Goal: Use online tool/utility: Utilize a website feature to perform a specific function

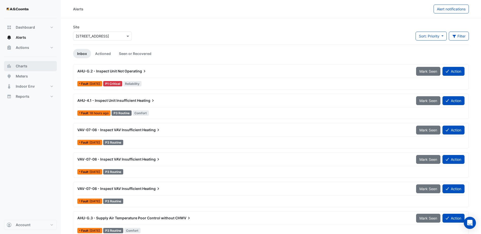
click at [34, 66] on button "Charts" at bounding box center [30, 66] width 53 height 10
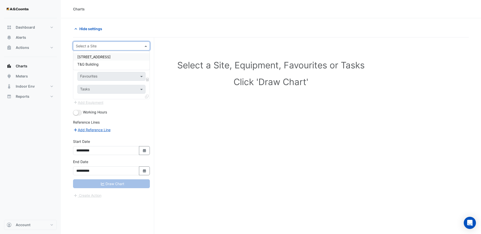
click at [142, 45] on div at bounding box center [111, 46] width 76 height 6
click at [125, 57] on div "[STREET_ADDRESS]" at bounding box center [111, 56] width 76 height 7
click at [137, 59] on div at bounding box center [112, 61] width 68 height 6
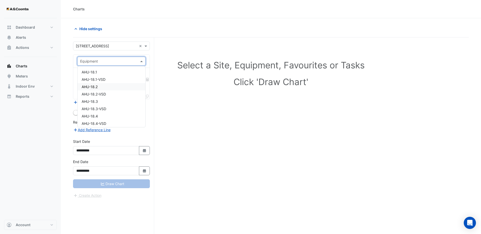
click at [118, 84] on div "AHU-18.2" at bounding box center [112, 86] width 68 height 7
click at [140, 77] on span at bounding box center [142, 76] width 6 height 5
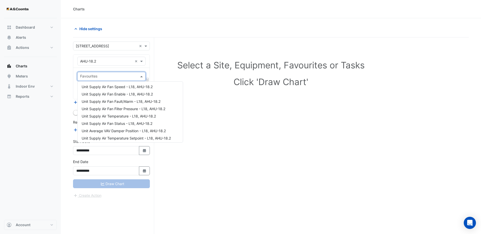
scroll to position [127, 0]
click at [123, 123] on span "Unit Supply Air Fan Status - L18, AHU-18.2" at bounding box center [117, 122] width 71 height 4
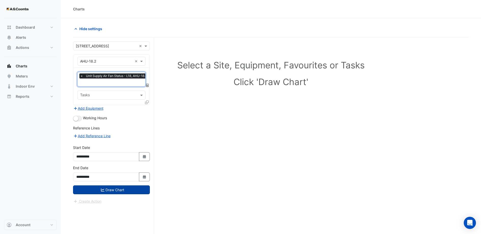
click at [122, 190] on button "Draw Chart" at bounding box center [111, 189] width 77 height 9
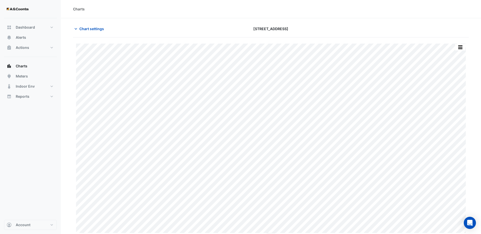
drag, startPoint x: 88, startPoint y: 29, endPoint x: 119, endPoint y: 58, distance: 42.1
click at [88, 29] on span "Chart settings" at bounding box center [91, 28] width 25 height 5
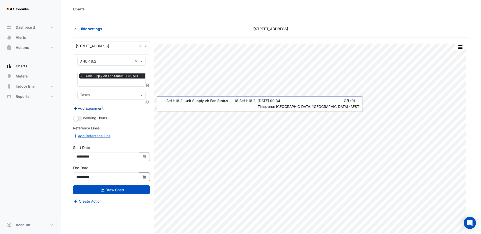
click at [98, 106] on button "Add Equipment" at bounding box center [88, 108] width 31 height 6
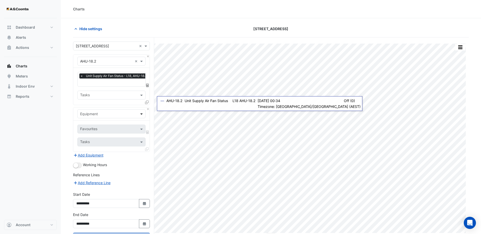
click at [140, 116] on span at bounding box center [142, 113] width 6 height 5
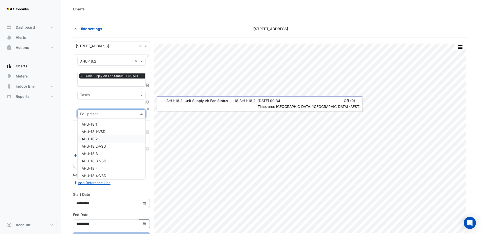
click at [109, 139] on div "AHU-18.2" at bounding box center [112, 138] width 68 height 7
click at [139, 128] on span at bounding box center [142, 128] width 6 height 5
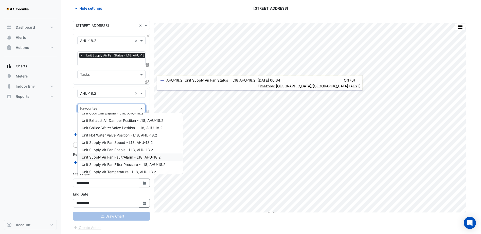
scroll to position [127, 0]
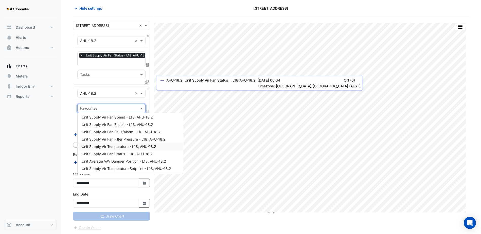
click at [122, 146] on span "Unit Supply Air Temperature - L18, AHU-18.2" at bounding box center [119, 146] width 74 height 4
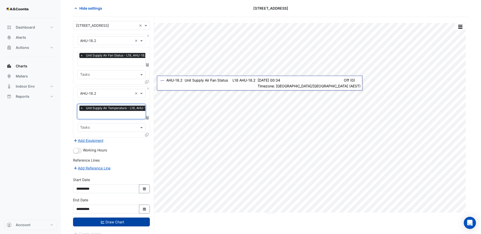
click at [115, 220] on button "Draw Chart" at bounding box center [111, 222] width 77 height 9
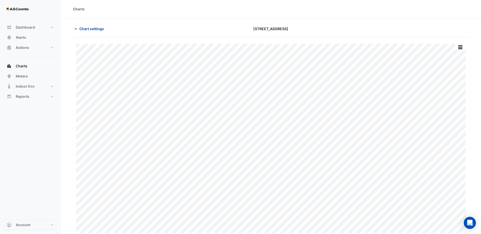
click at [81, 31] on span "Chart settings" at bounding box center [91, 28] width 25 height 5
